Goal: Task Accomplishment & Management: Manage account settings

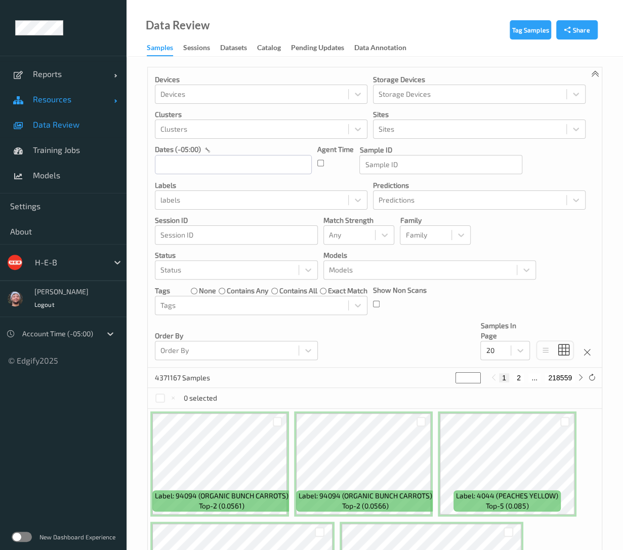
click at [90, 99] on span "Resources" at bounding box center [73, 99] width 81 height 10
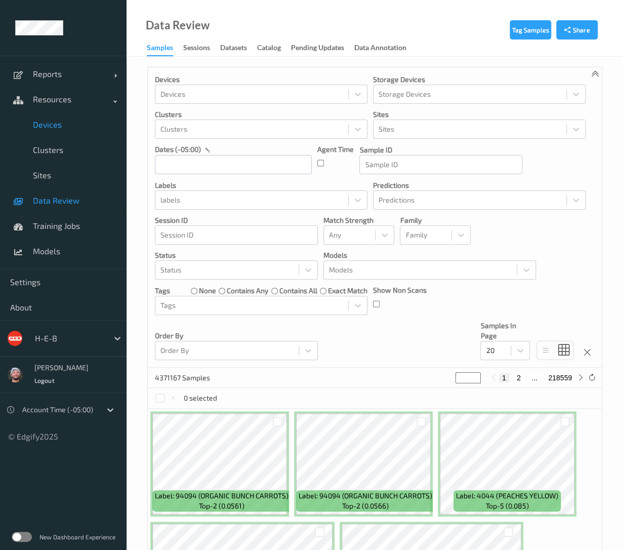
click at [59, 122] on span "Devices" at bounding box center [74, 124] width 83 height 10
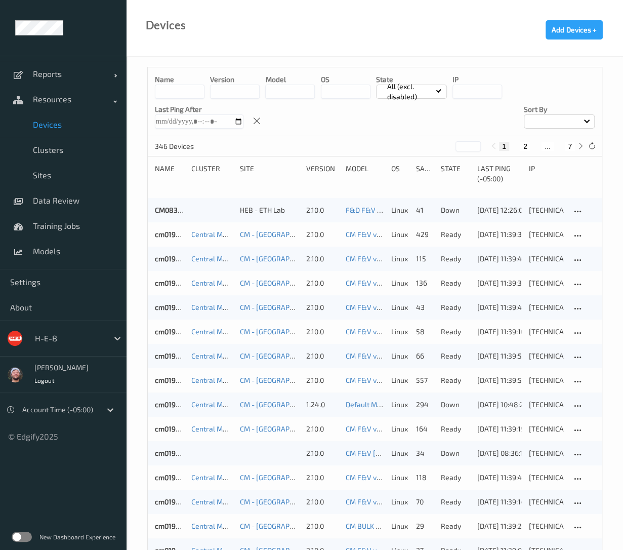
click at [570, 147] on button "7" at bounding box center [570, 146] width 10 height 9
type input "*"
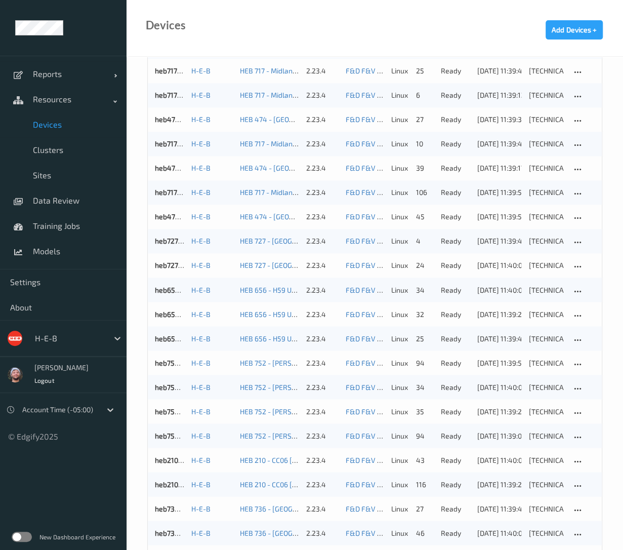
scroll to position [786, 0]
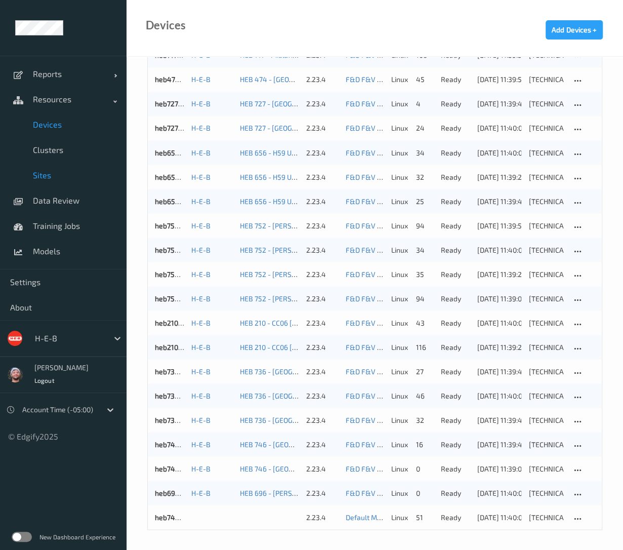
click at [67, 163] on link "Sites" at bounding box center [63, 174] width 126 height 25
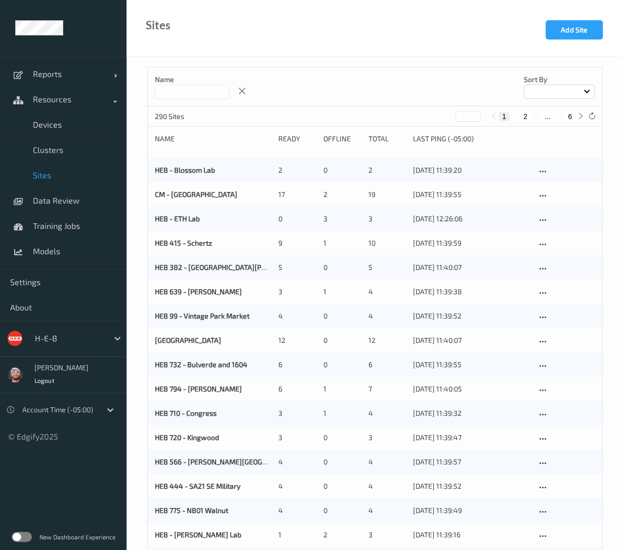
click at [67, 162] on link "Sites" at bounding box center [63, 174] width 126 height 25
click at [68, 154] on link "Clusters" at bounding box center [63, 149] width 126 height 25
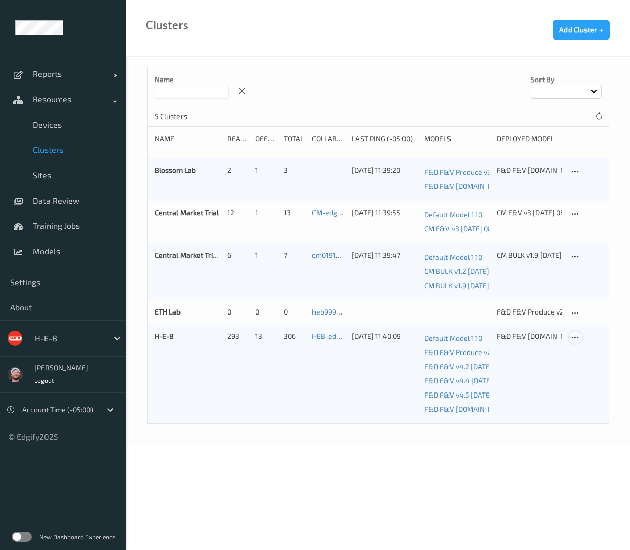
click at [572, 340] on icon at bounding box center [575, 337] width 9 height 9
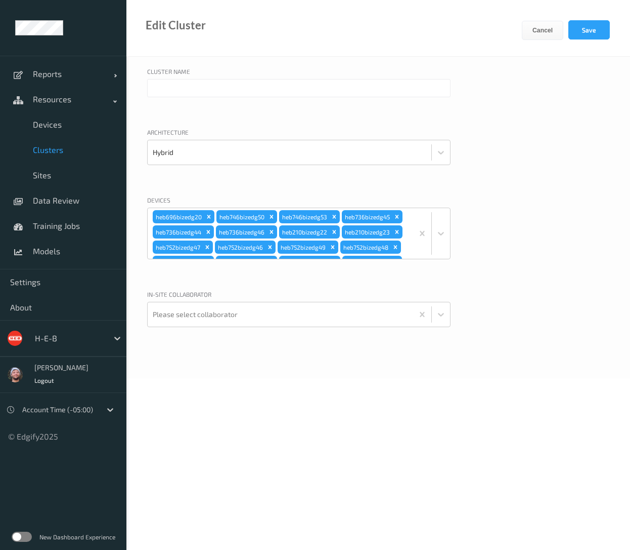
type input "H-E-B"
click at [405, 243] on div "heb696bizedg20 heb746bizedg50 heb746bizedg53 heb736bizedg45 heb736bizedg44 heb7…" at bounding box center [281, 233] width 266 height 51
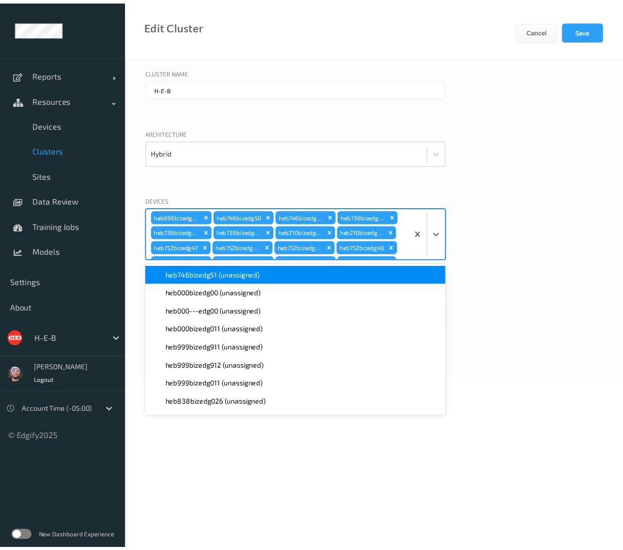
scroll to position [1143, 0]
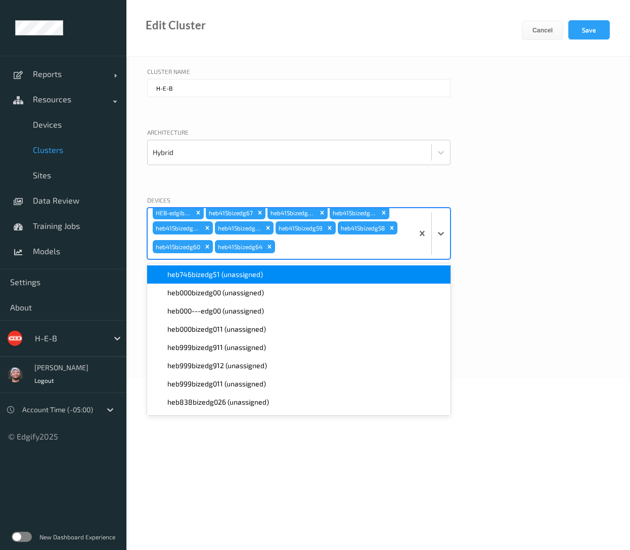
click at [226, 277] on span "heb746bizedg51 (unassigned)" at bounding box center [215, 274] width 96 height 10
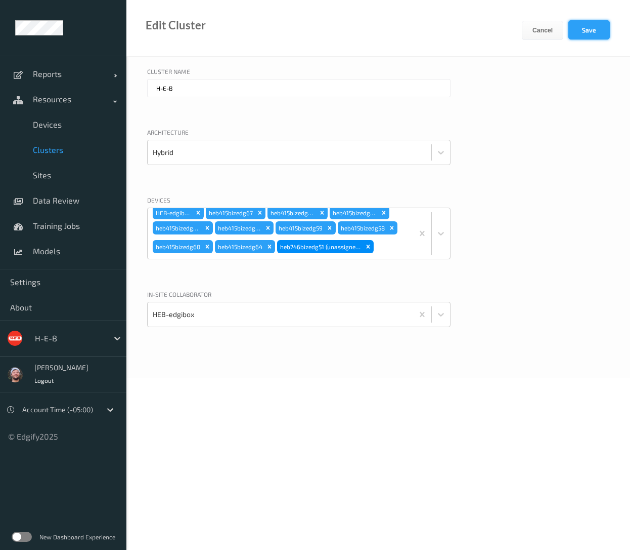
click at [606, 31] on button "Save" at bounding box center [589, 29] width 41 height 19
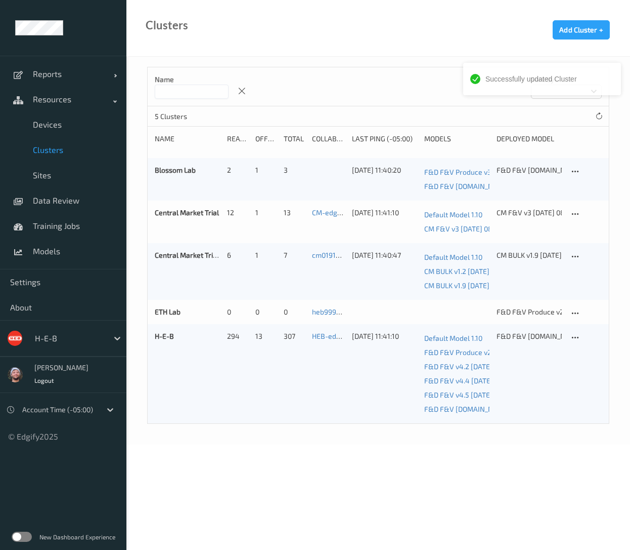
click at [352, 93] on div "Name Sort by" at bounding box center [378, 86] width 461 height 39
click at [343, 81] on div "Name Sort by" at bounding box center [378, 86] width 461 height 39
click at [50, 119] on link "Devices" at bounding box center [63, 124] width 126 height 25
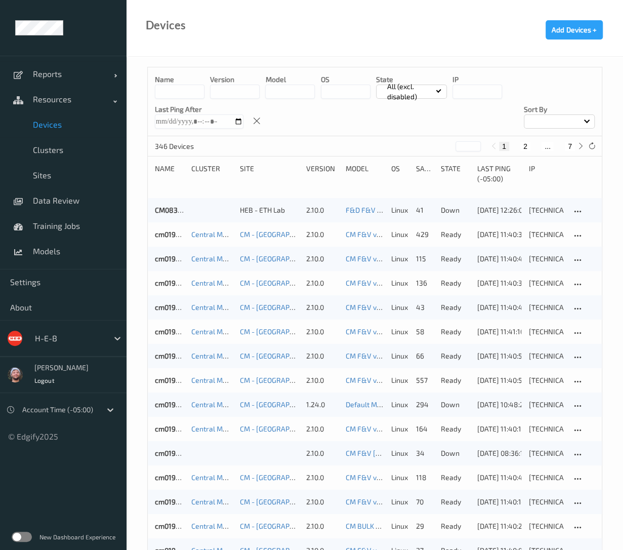
click at [562, 150] on div "1 2 ... 7" at bounding box center [537, 146] width 76 height 9
click at [573, 146] on button "7" at bounding box center [570, 146] width 10 height 9
type input "*"
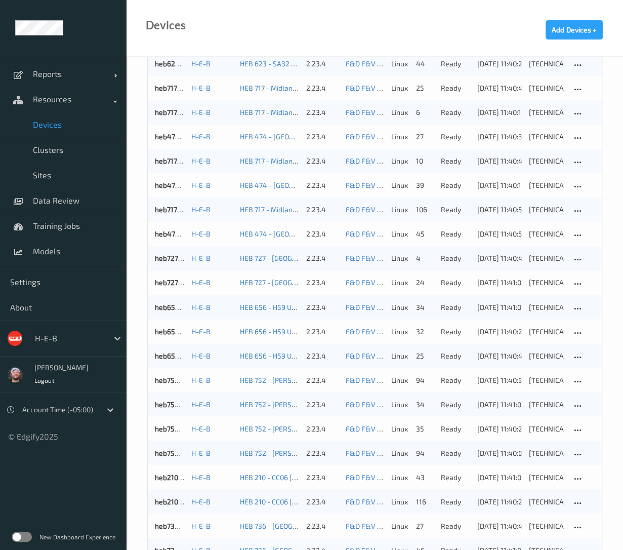
scroll to position [786, 0]
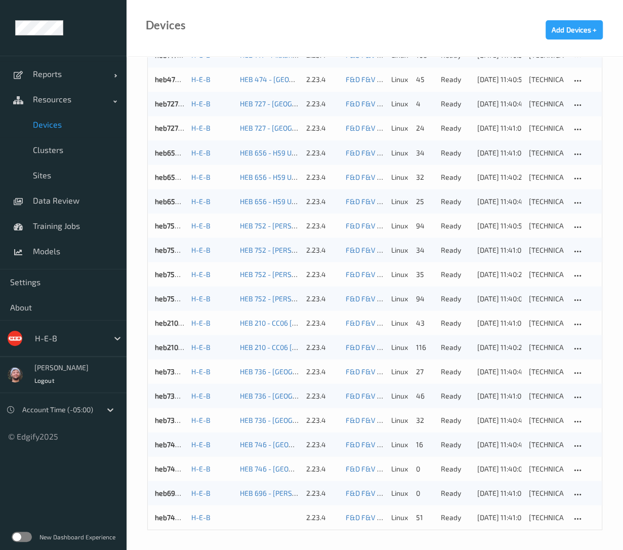
click at [403, 26] on div "Devices Add Devices +" at bounding box center [374, 28] width 496 height 57
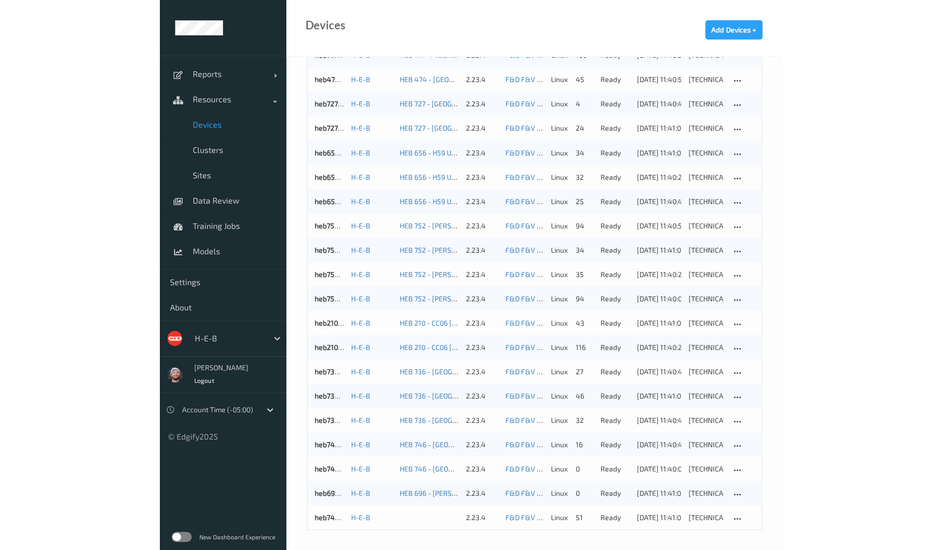
scroll to position [746, 0]
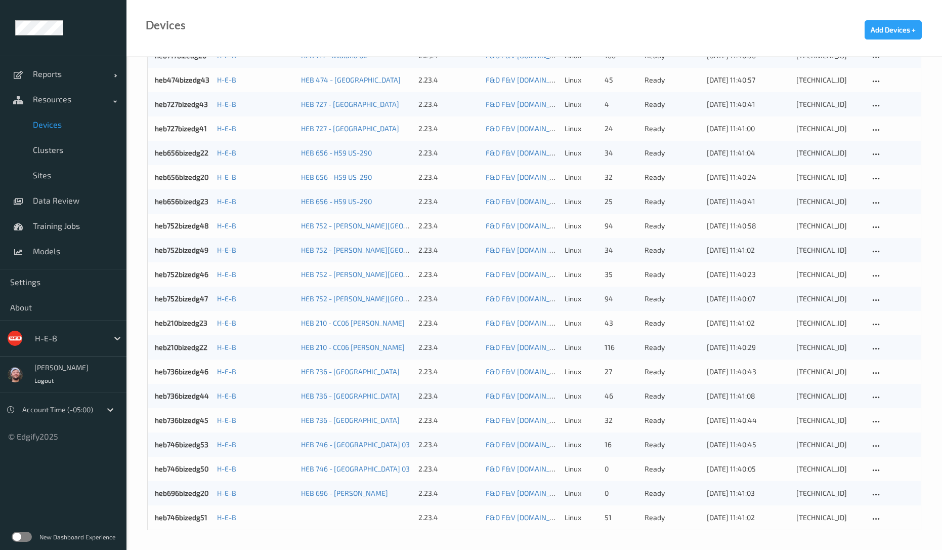
click at [89, 499] on ul "Reports Default Report Customized Report Resources Devices Clusters Sites Data …" at bounding box center [63, 275] width 126 height 550
click at [66, 200] on span "Data Review" at bounding box center [74, 200] width 83 height 10
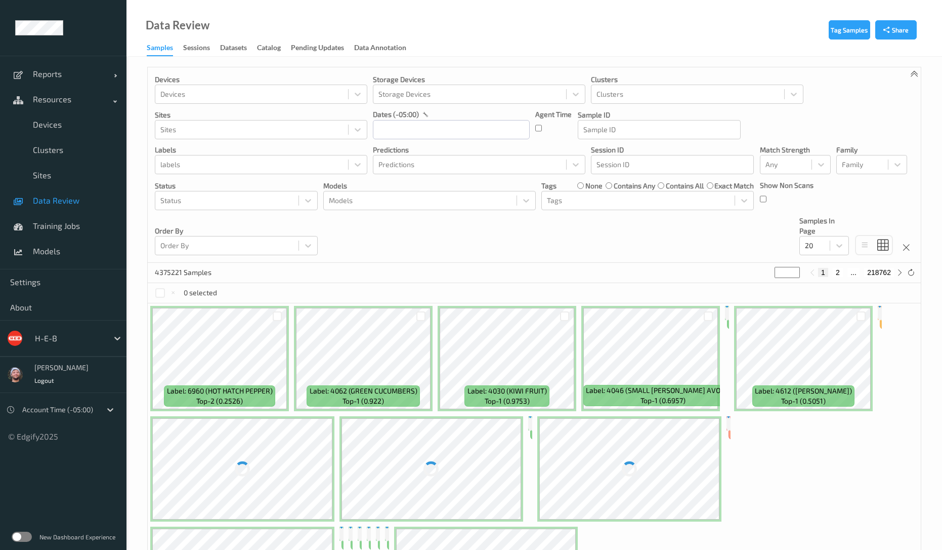
scroll to position [132, 0]
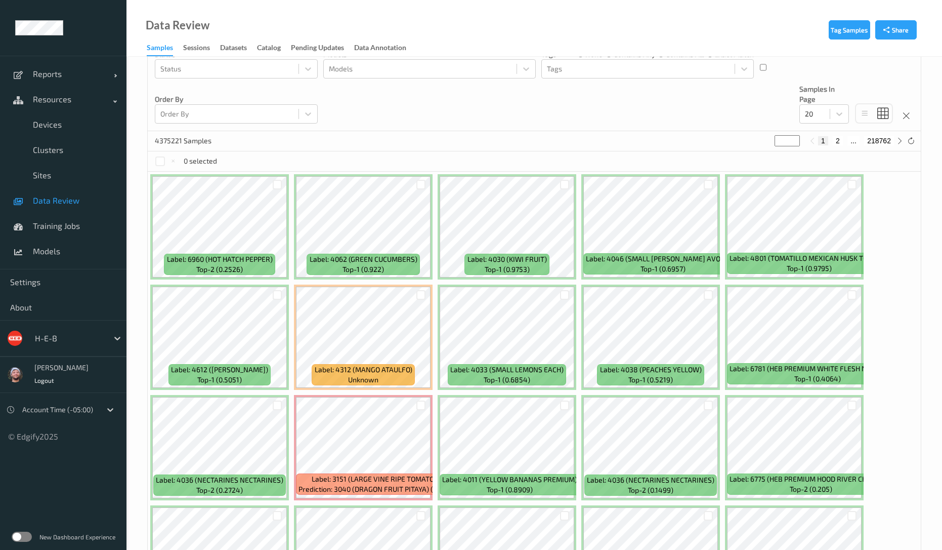
click at [462, 117] on div "Devices Devices Storage Devices Storage Devices Clusters Clusters Sites Sites d…" at bounding box center [534, 33] width 773 height 195
click at [367, 116] on div "Devices Devices Storage Devices Storage Devices Clusters Clusters Sites Sites d…" at bounding box center [534, 33] width 773 height 195
click at [553, 130] on div "Devices Devices Storage Devices Storage Devices Clusters Clusters Sites Sites d…" at bounding box center [534, 33] width 773 height 195
click at [259, 26] on div "Data Review Samples Sessions Datasets Catalog Pending Updates Data Annotation" at bounding box center [534, 28] width 816 height 57
click at [56, 117] on link "Devices" at bounding box center [63, 124] width 126 height 25
